Goal: Find specific page/section: Find specific page/section

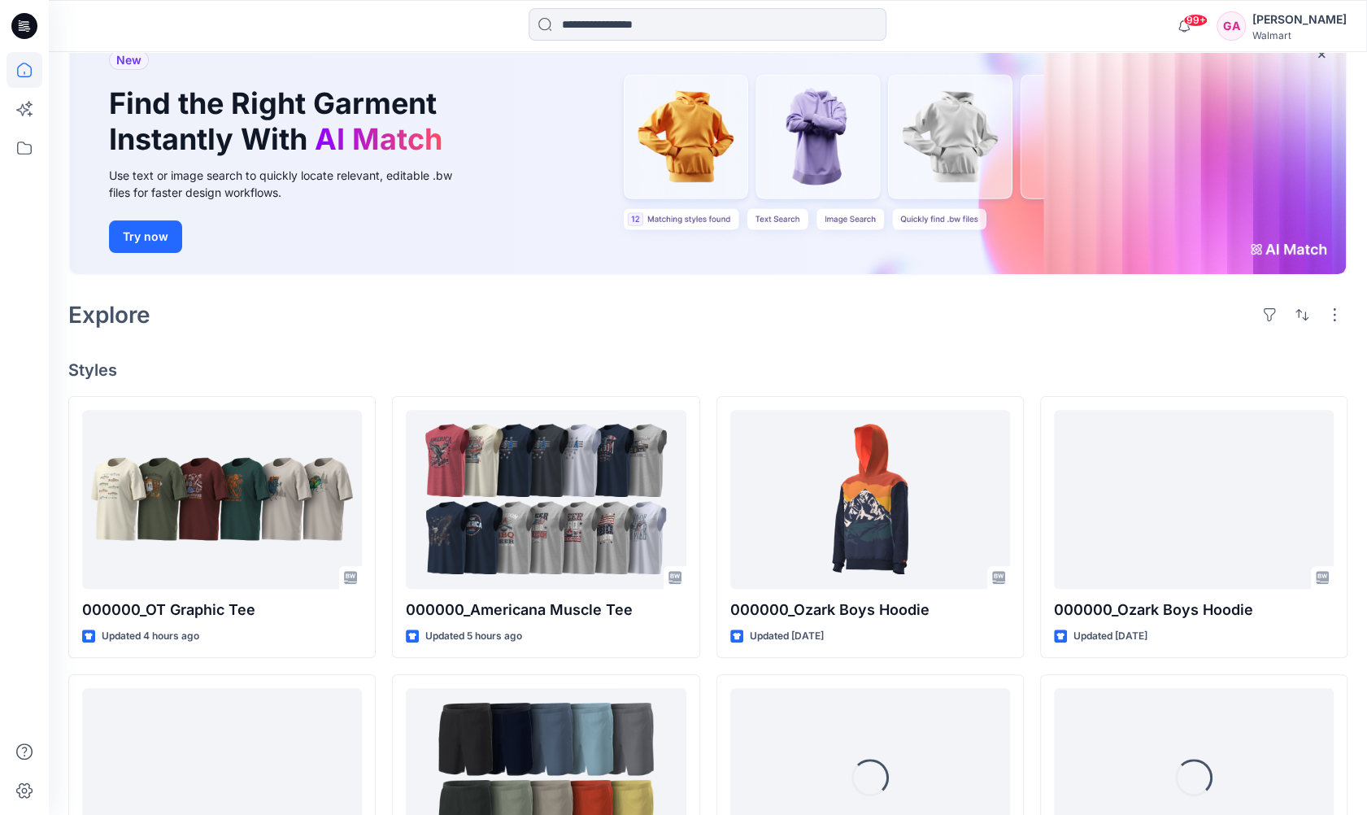
scroll to position [244, 0]
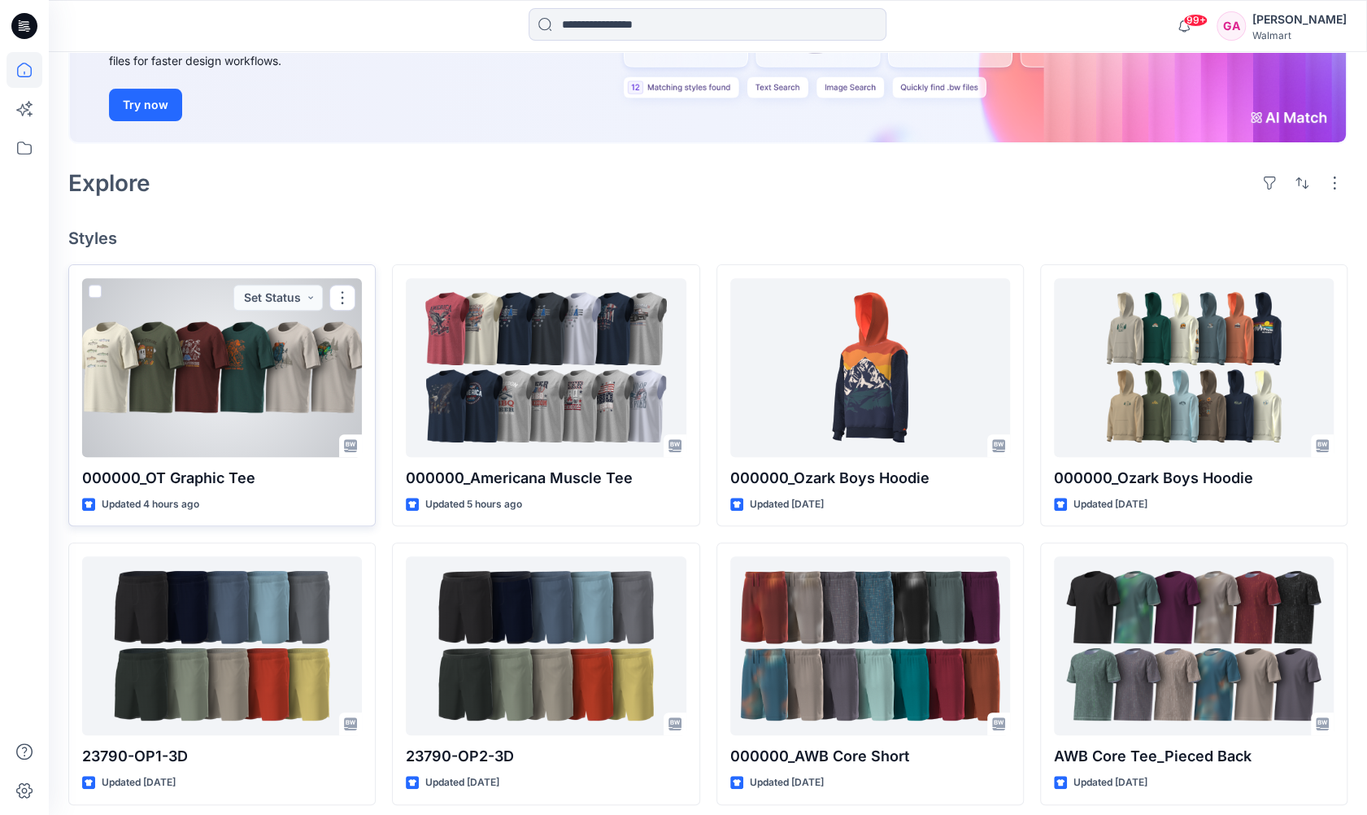
click at [235, 481] on p "000000_OT Graphic Tee" at bounding box center [222, 478] width 280 height 23
click at [201, 472] on p "000000_OT Graphic Tee" at bounding box center [222, 478] width 280 height 23
click at [234, 397] on div at bounding box center [222, 367] width 280 height 179
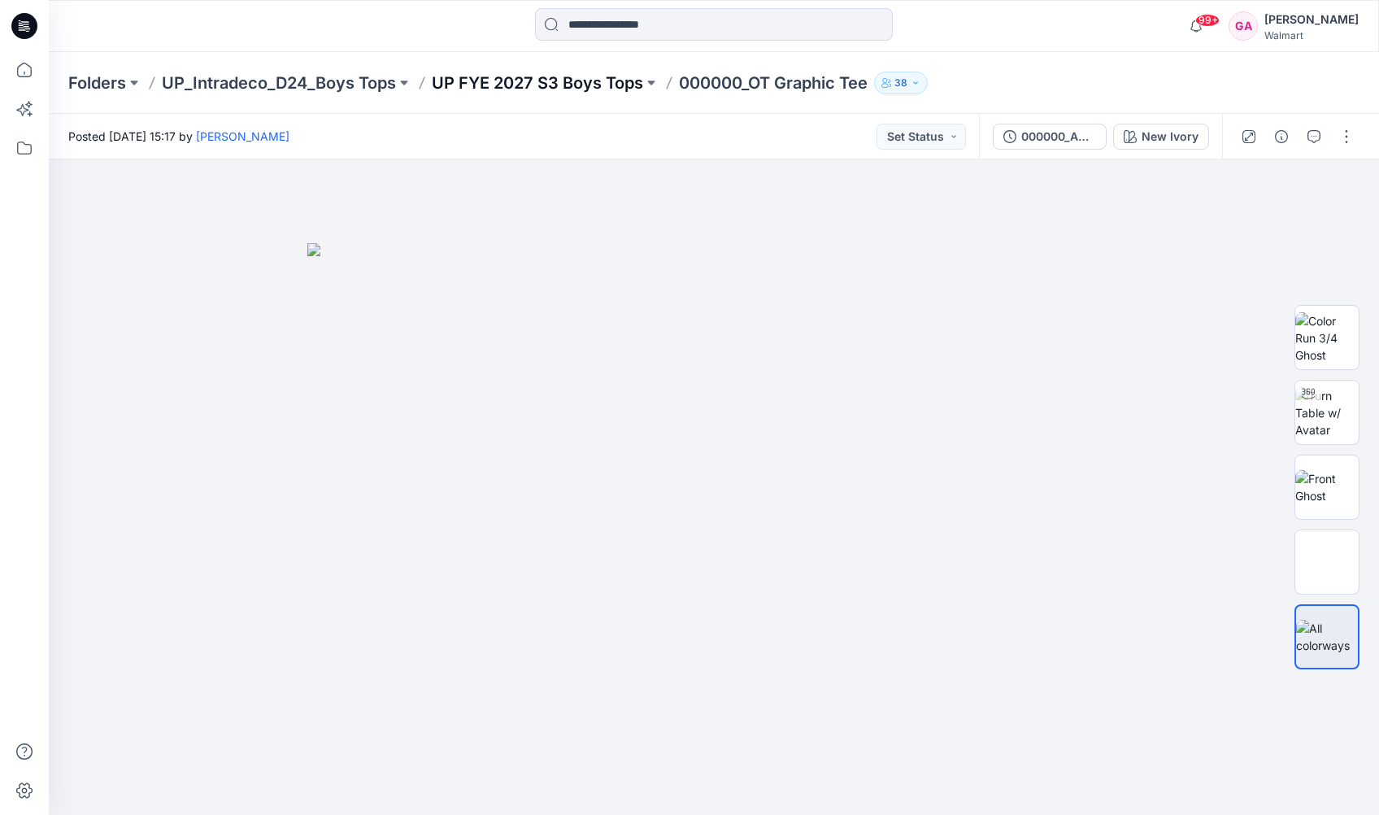
click at [528, 84] on p "UP FYE 2027 S3 Boys Tops" at bounding box center [537, 83] width 211 height 23
